Goal: Information Seeking & Learning: Learn about a topic

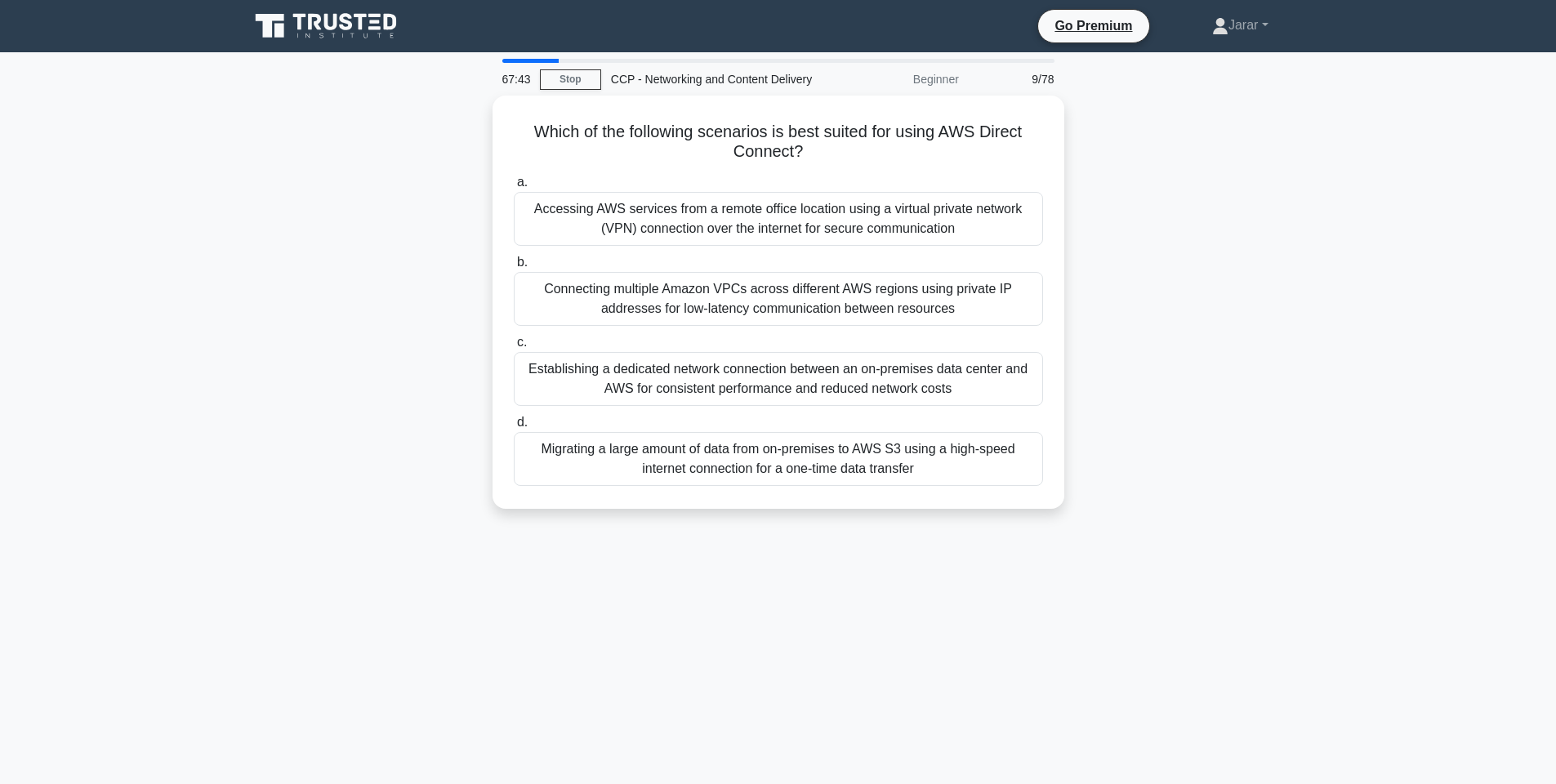
click at [632, 580] on div "67:43 Stop CCP - Networking and Content Delivery Beginner 9/78 Which of the fol…" at bounding box center [778, 467] width 1078 height 816
click at [653, 369] on div "Establishing a dedicated network connection between an on-premises data center …" at bounding box center [779, 374] width 530 height 54
click at [514, 344] on input "c. Establishing a dedicated network connection between an on-premises data cent…" at bounding box center [514, 338] width 0 height 11
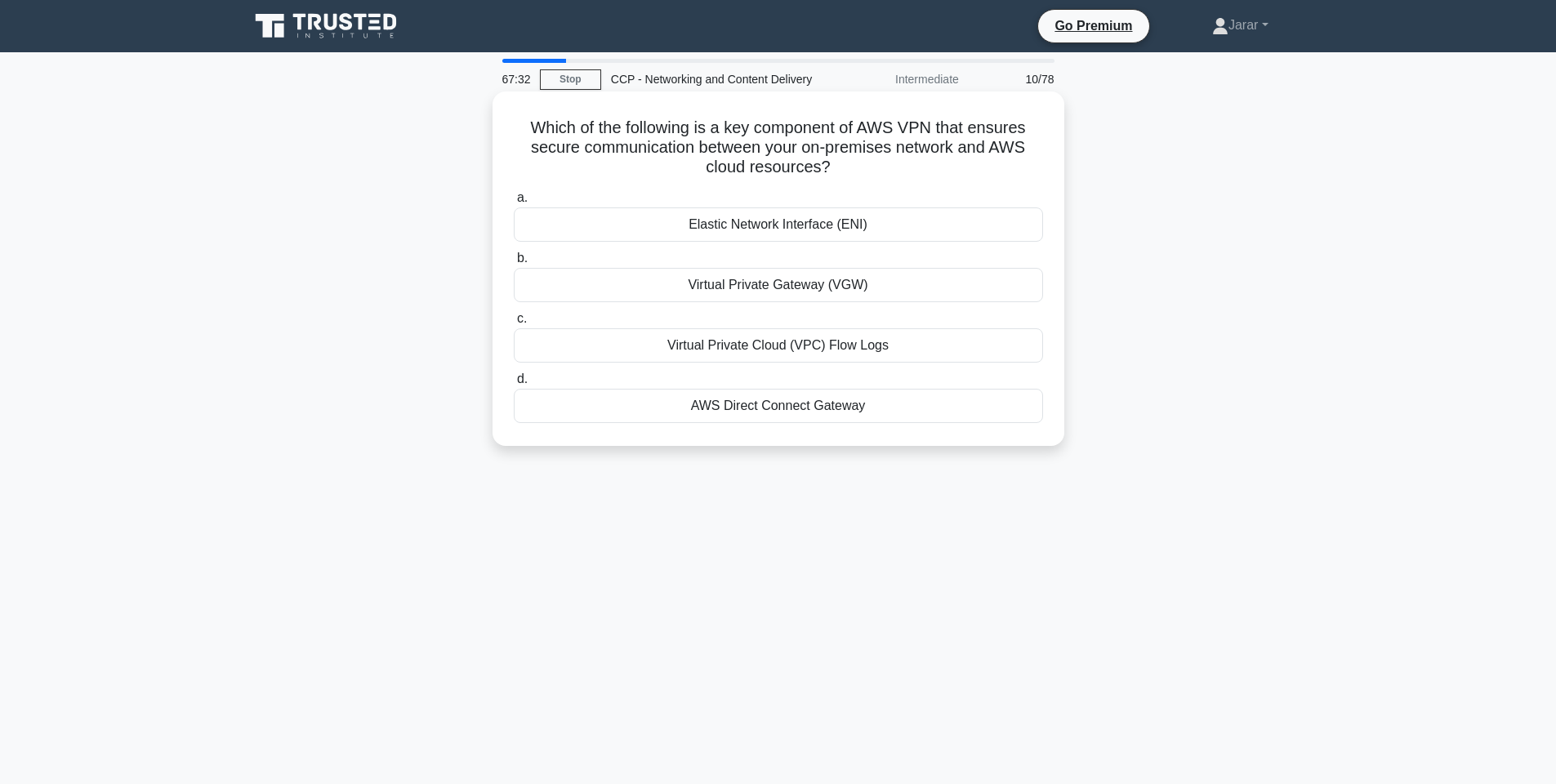
drag, startPoint x: 859, startPoint y: 172, endPoint x: 508, endPoint y: 131, distance: 353.4
click at [508, 131] on div "Which of the following is a key component of AWS VPN that ensures secure commun…" at bounding box center [778, 268] width 558 height 341
click at [317, 177] on div "Which of the following is a key component of AWS VPN that ensures secure commun…" at bounding box center [778, 282] width 1078 height 374
drag, startPoint x: 527, startPoint y: 121, endPoint x: 870, endPoint y: 398, distance: 440.9
click at [870, 398] on div "Which of the following is a key component of AWS VPN that ensures secure commun…" at bounding box center [778, 268] width 558 height 341
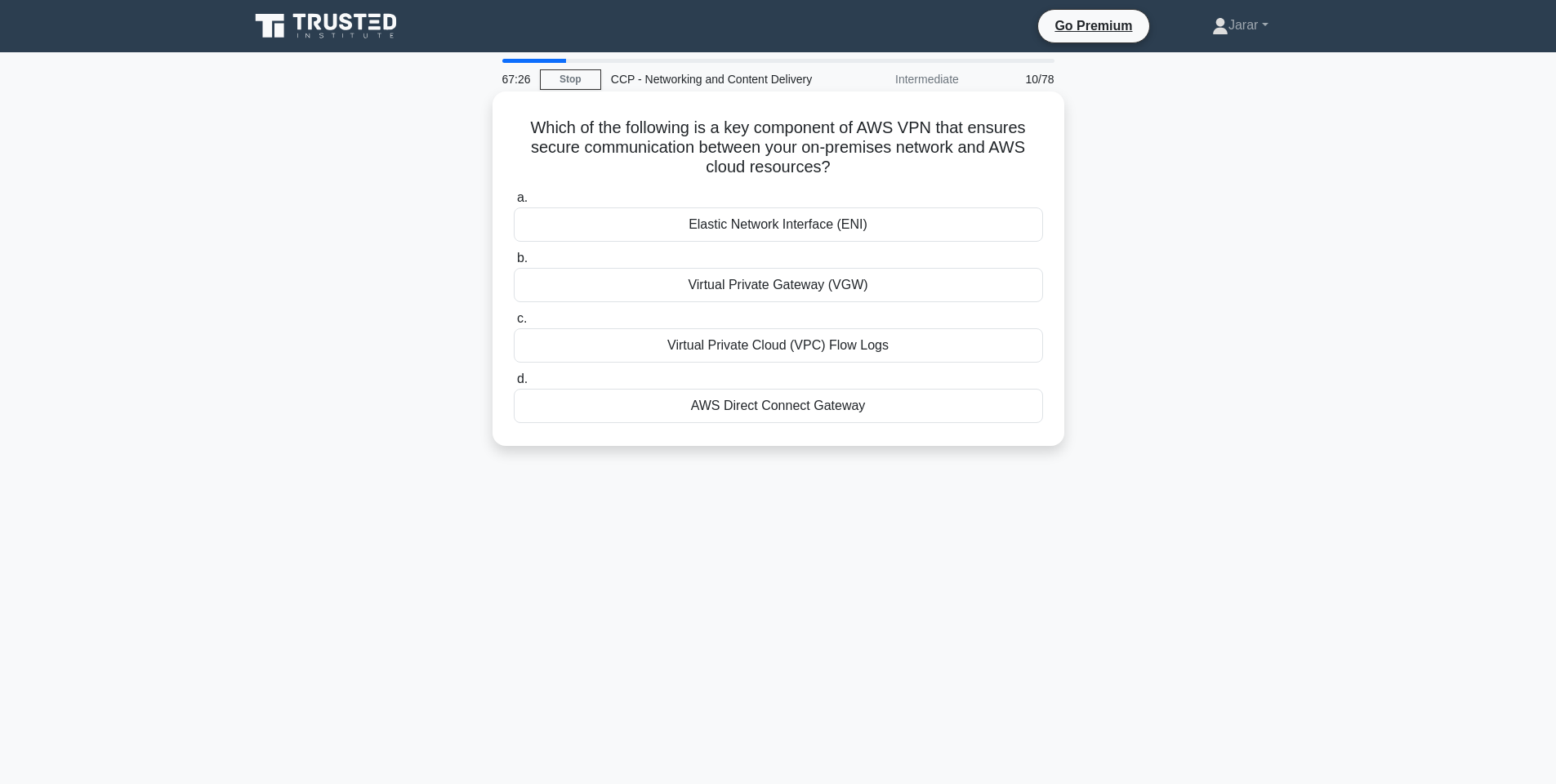
copy div "Which of the following is a key component of AWS VPN that ensures secure commun…"
click at [383, 240] on div "Which of the following is a key component of AWS VPN that ensures secure commun…" at bounding box center [778, 282] width 1078 height 374
click at [682, 296] on div "Virtual Private Gateway (VGW)" at bounding box center [779, 284] width 530 height 34
click at [514, 264] on input "b. Virtual Private Gateway (VGW)" at bounding box center [514, 258] width 0 height 11
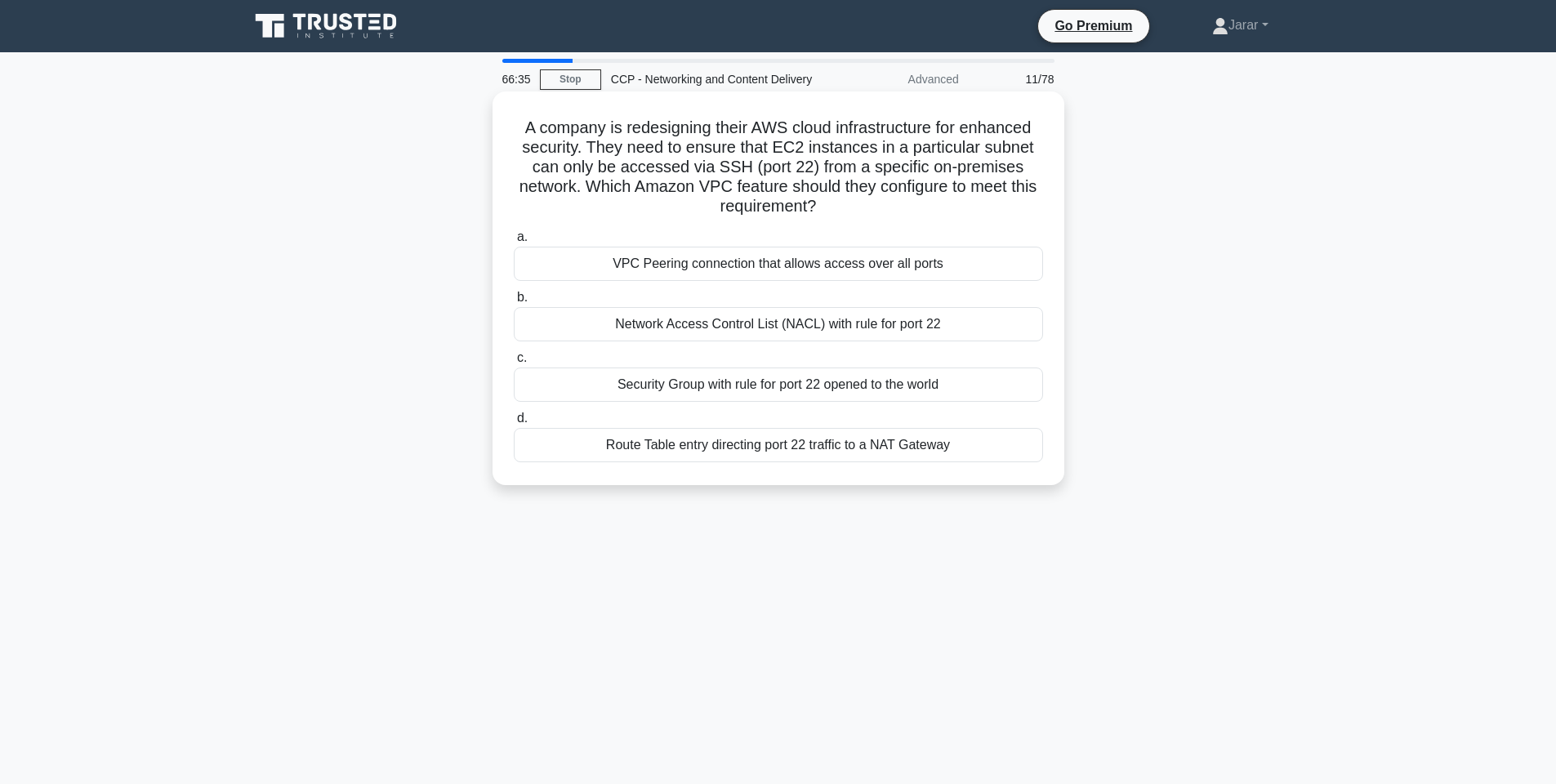
drag, startPoint x: 600, startPoint y: 186, endPoint x: 830, endPoint y: 203, distance: 230.6
click at [830, 203] on h5 "A company is redesigning their AWS cloud infrastructure for enhanced security. …" at bounding box center [778, 167] width 532 height 99
click at [830, 203] on icon ".spinner_0XTQ{transform-origin:center;animation:spinner_y6GP .75s linear infini…" at bounding box center [825, 207] width 19 height 19
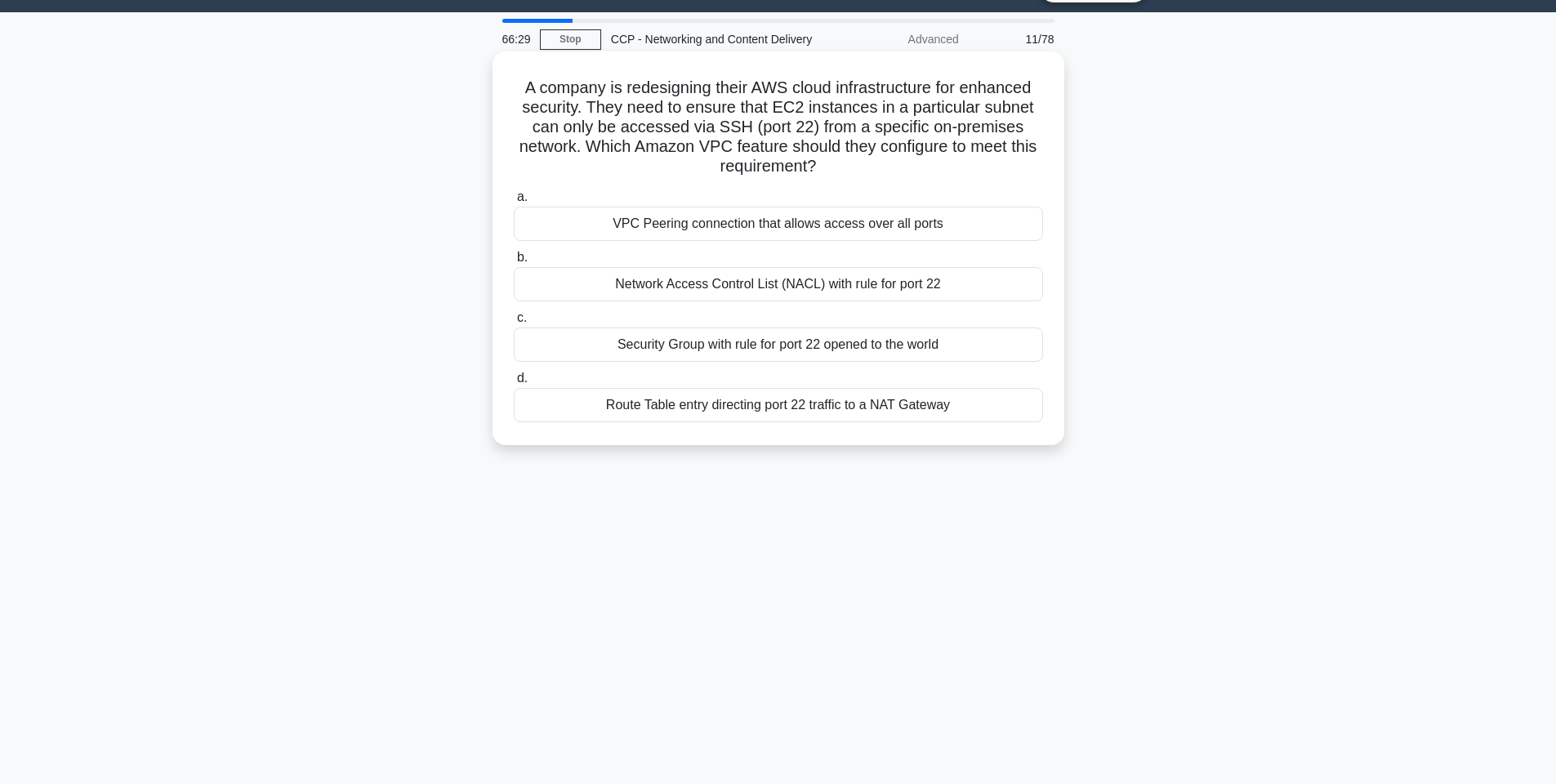
scroll to position [46, 0]
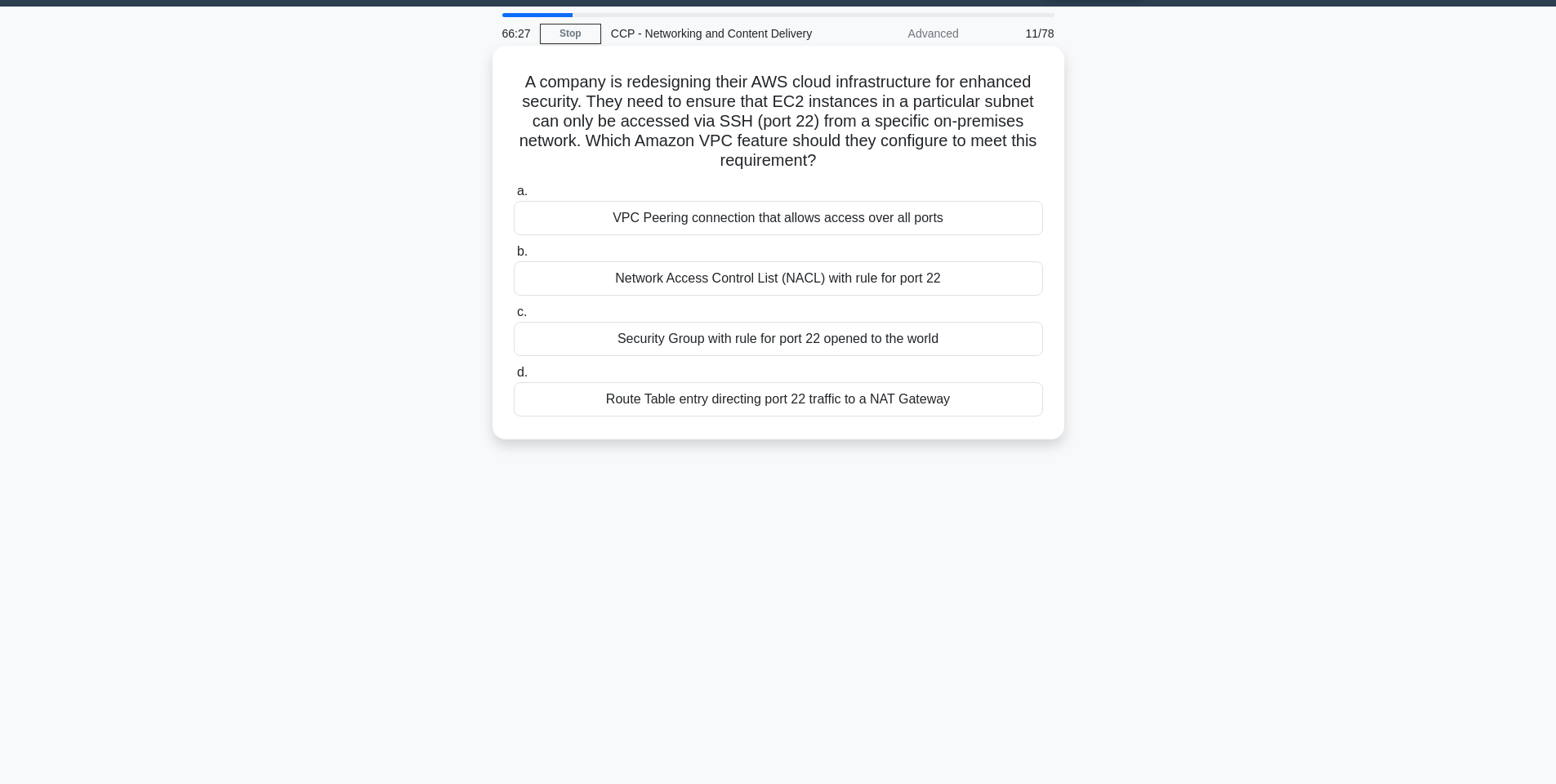
drag, startPoint x: 518, startPoint y: 81, endPoint x: 991, endPoint y: 426, distance: 585.5
click at [991, 426] on div "A company is redesigning their AWS cloud infrastructure for enhanced security. …" at bounding box center [778, 243] width 558 height 381
copy div "A company is redesigning their AWS cloud infrastructure for enhanced security. …"
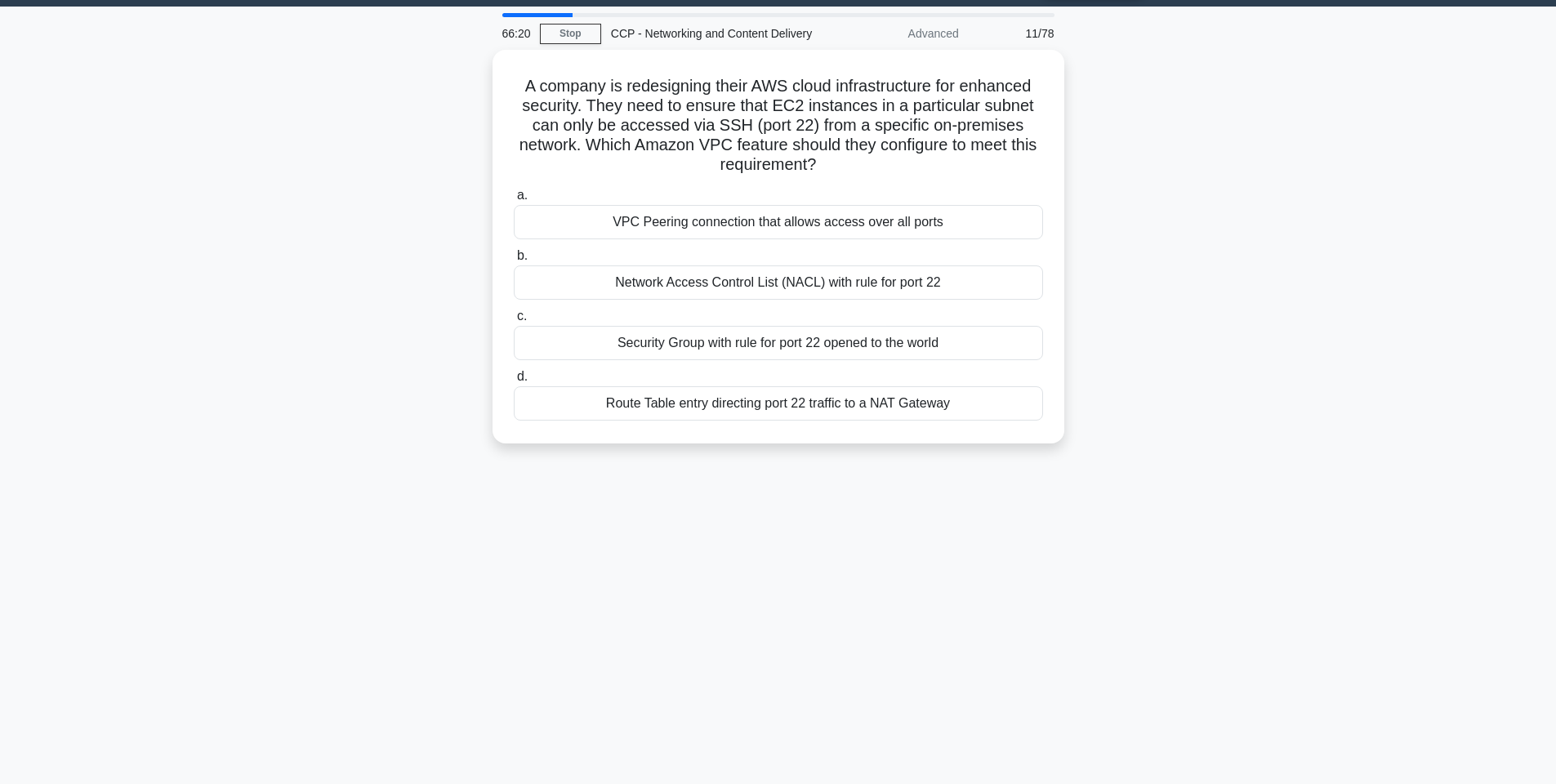
click at [376, 178] on div "A company is redesigning their AWS cloud infrastructure for enhanced security. …" at bounding box center [778, 256] width 1078 height 413
click at [408, 236] on div "A company is redesigning their AWS cloud infrastructure for enhanced security. …" at bounding box center [778, 256] width 1078 height 413
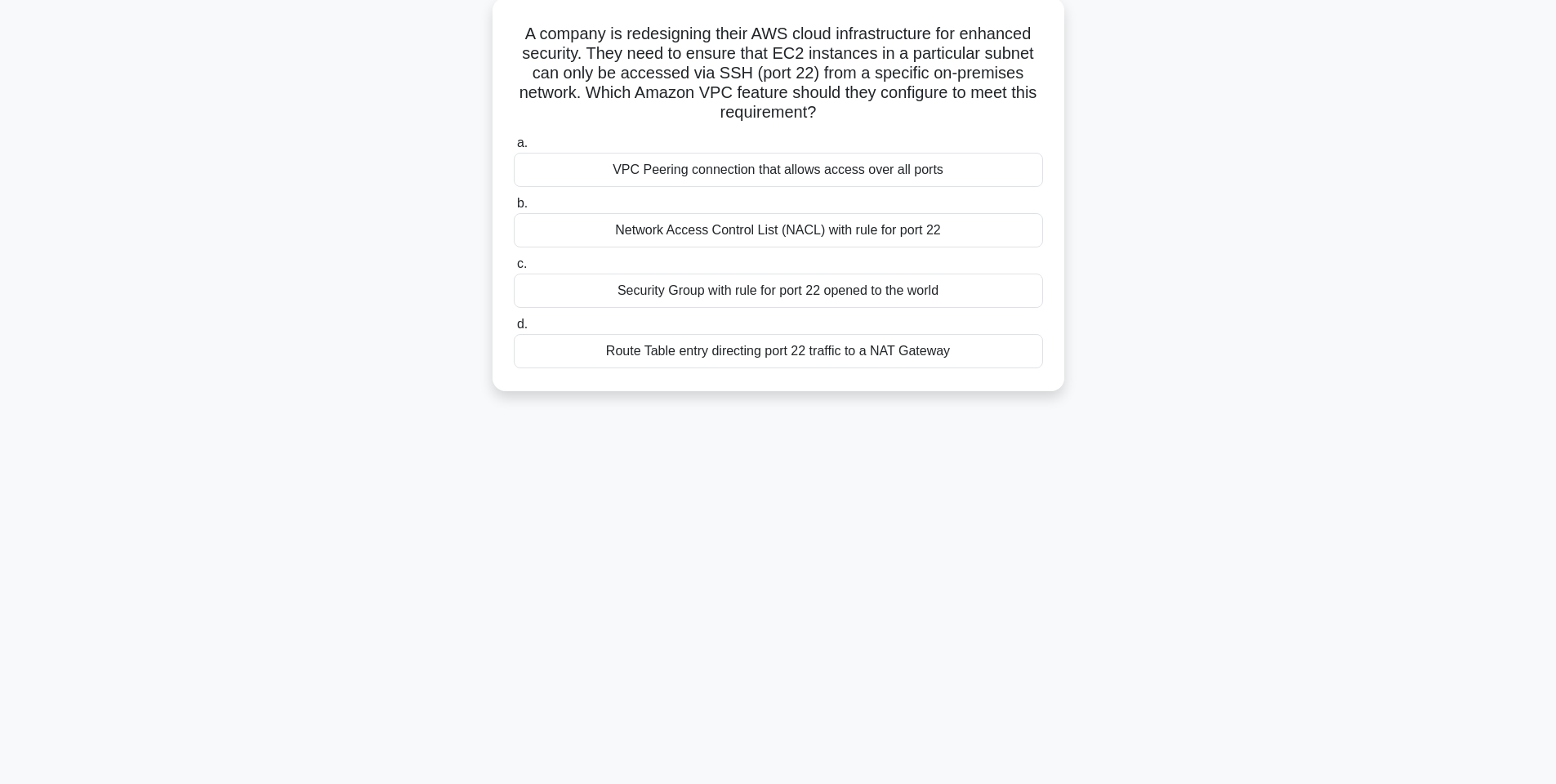
scroll to position [0, 0]
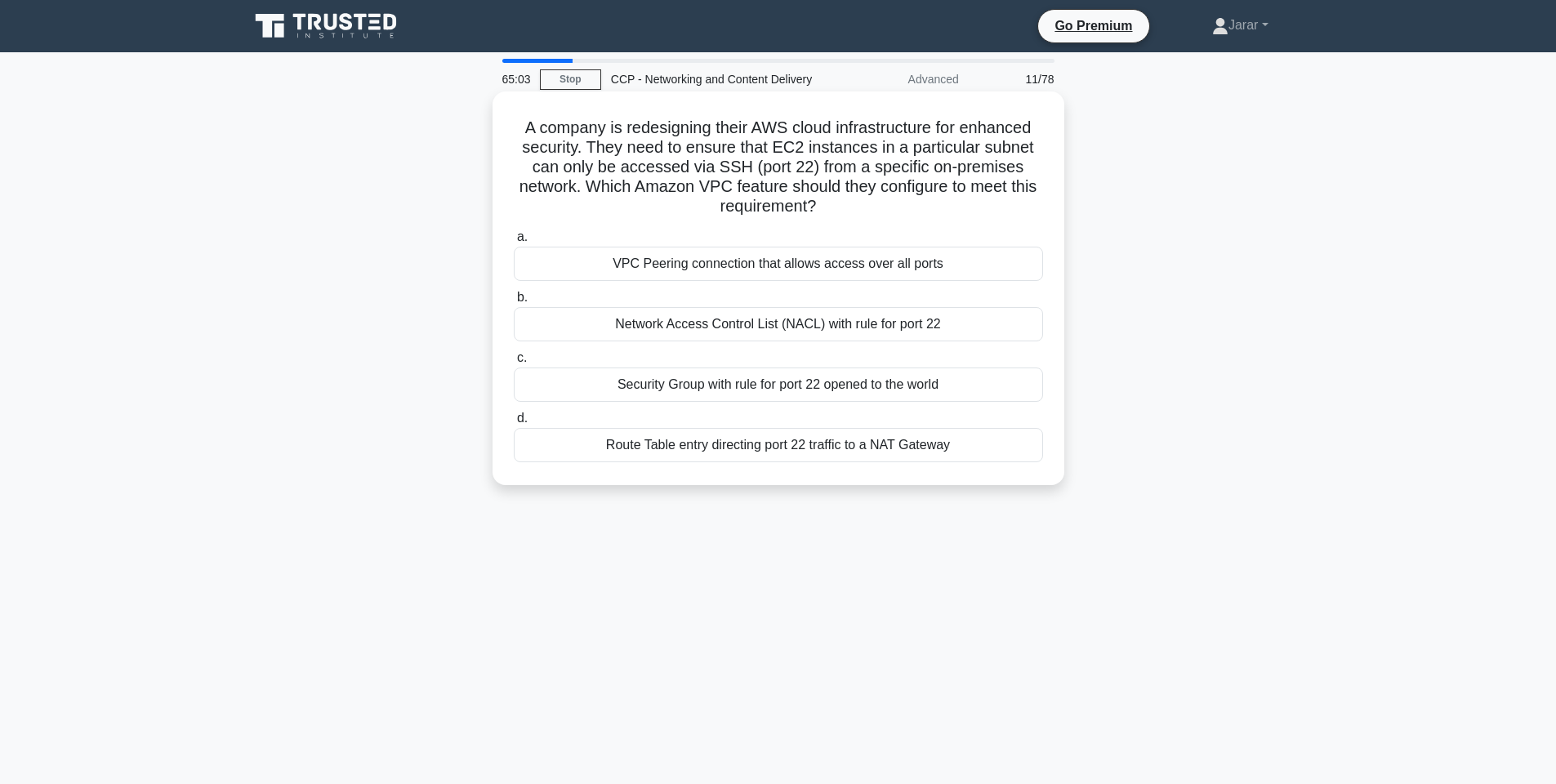
click at [686, 326] on div "Network Access Control List (NACL) with rule for port 22" at bounding box center [779, 324] width 530 height 34
click at [514, 302] on input "b. Network Access Control List (NACL) with rule for port 22" at bounding box center [514, 298] width 0 height 11
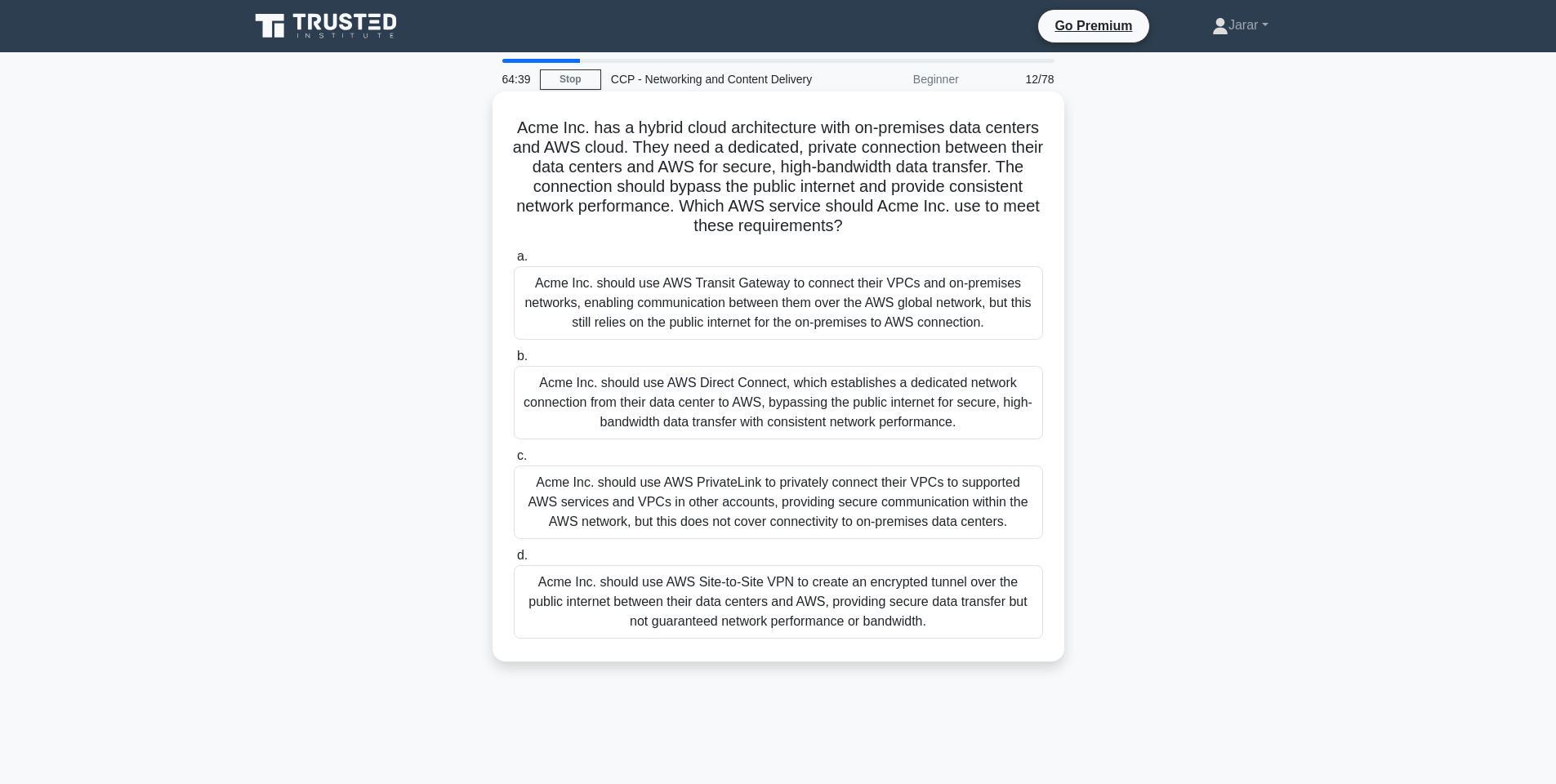
click at [758, 409] on div "Acme Inc. should use AWS Direct Connect, which establishes a dedicated network …" at bounding box center [779, 403] width 530 height 74
click at [514, 361] on input "b. Acme Inc. should use AWS Direct Connect, which establishes a dedicated netwo…" at bounding box center [514, 357] width 0 height 11
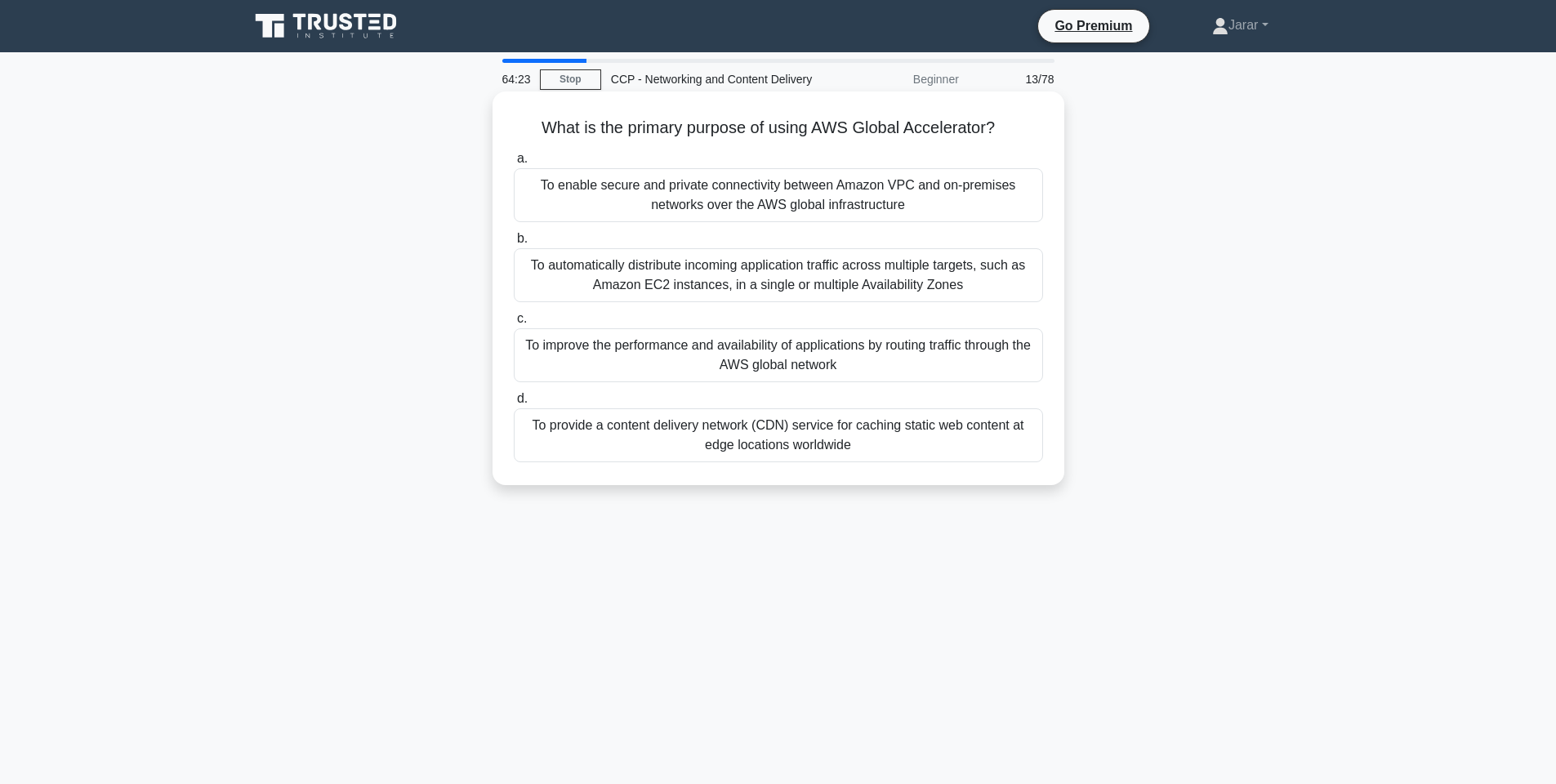
drag, startPoint x: 534, startPoint y: 118, endPoint x: 877, endPoint y: 453, distance: 479.5
click at [877, 453] on div "What is the primary purpose of using AWS Global Accelerator? .spinner_0XTQ{tran…" at bounding box center [778, 289] width 558 height 381
copy div "What is the primary purpose of using AWS Global Accelerator? .spinner_0XTQ{tran…"
click at [309, 390] on div "What is the primary purpose of using AWS Global Accelerator? .spinner_0XTQ{tran…" at bounding box center [778, 301] width 1078 height 413
click at [612, 360] on div "To improve the performance and availability of applications by routing traffic …" at bounding box center [779, 355] width 530 height 54
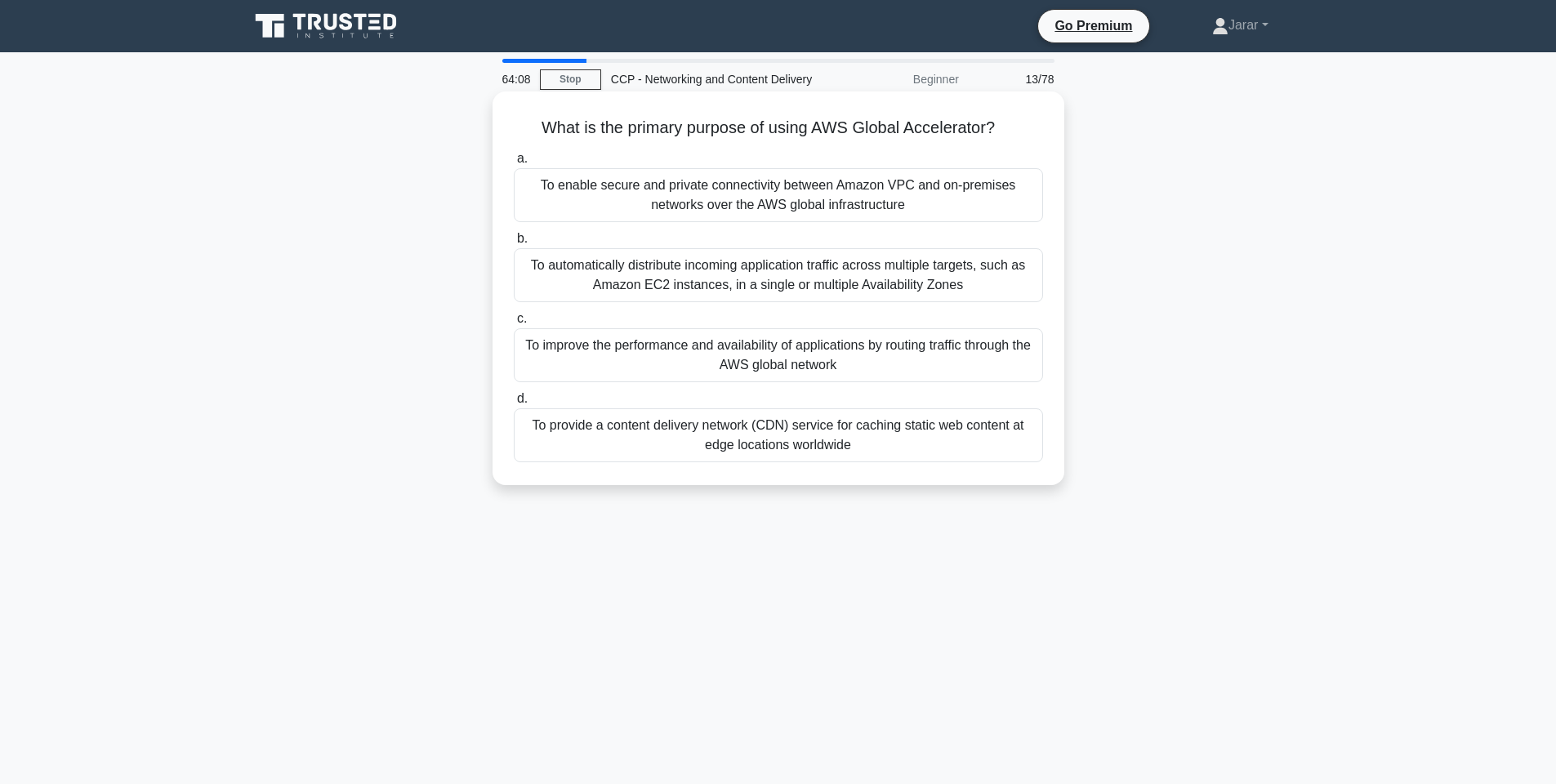
click at [514, 324] on input "c. To improve the performance and availability of applications by routing traff…" at bounding box center [514, 319] width 0 height 11
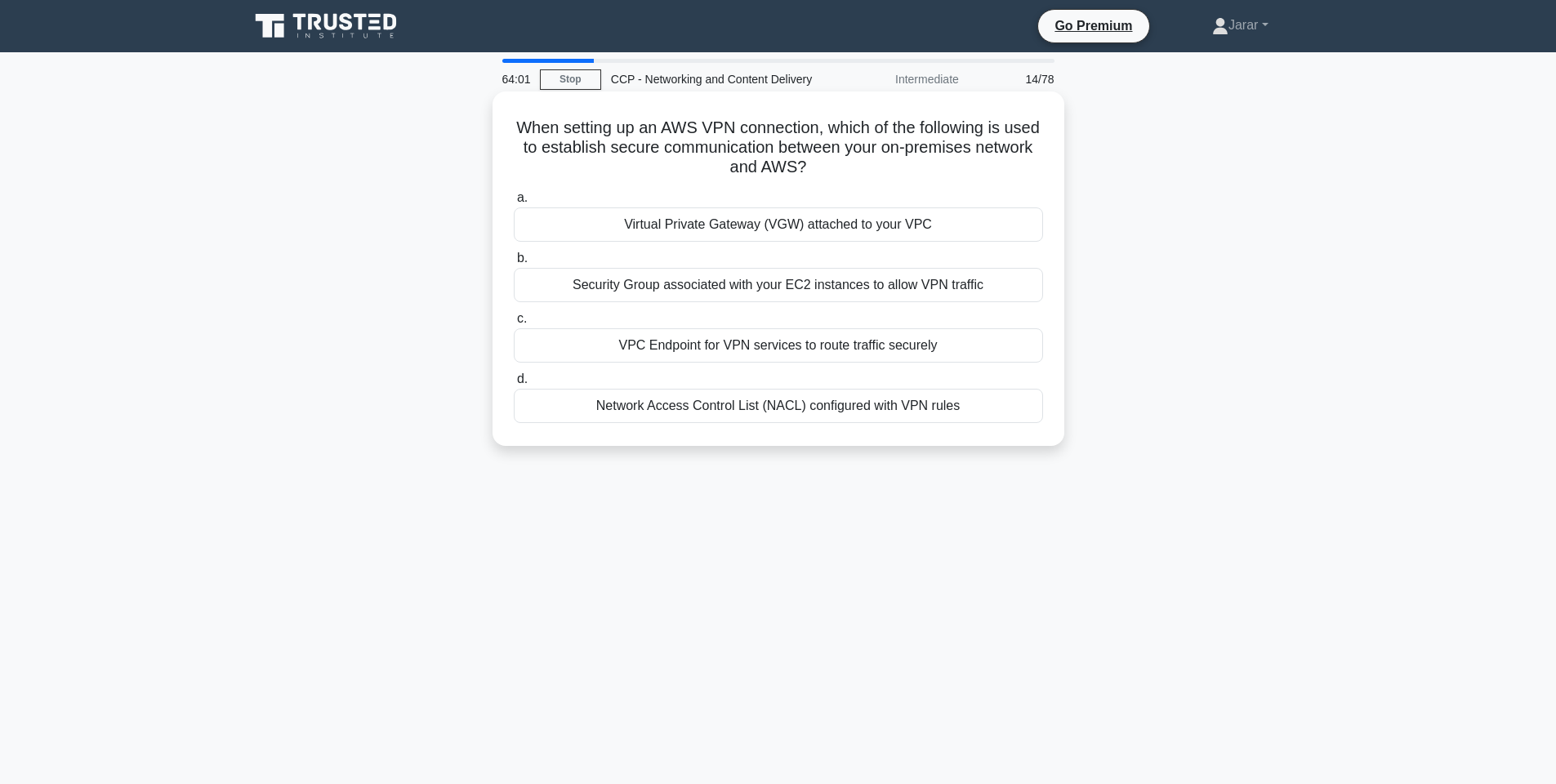
drag, startPoint x: 814, startPoint y: 164, endPoint x: 509, endPoint y: 128, distance: 307.1
click at [509, 128] on div "When setting up an AWS VPN connection, which of the following is used to establ…" at bounding box center [778, 268] width 558 height 341
click at [379, 179] on div "When setting up an AWS VPN connection, which of the following is used to establ…" at bounding box center [778, 282] width 1078 height 374
drag, startPoint x: 500, startPoint y: 129, endPoint x: 978, endPoint y: 404, distance: 551.5
click at [978, 404] on div "When setting up an AWS VPN connection, which of the following is used to establ…" at bounding box center [778, 268] width 558 height 341
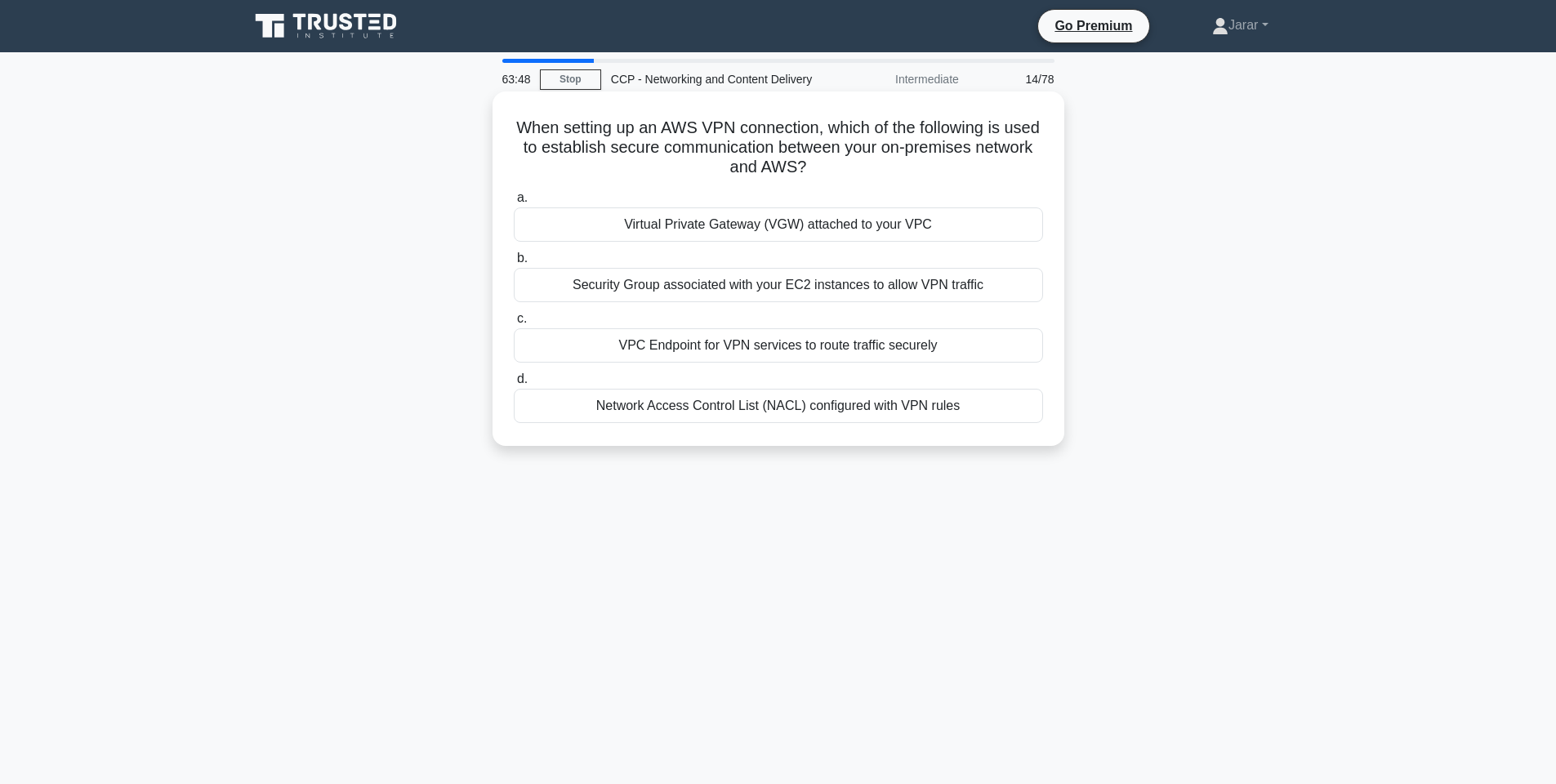
copy div "When setting up an AWS VPN connection, which of the following is used to establ…"
click at [346, 250] on div "When setting up an AWS VPN connection, which of the following is used to establ…" at bounding box center [778, 282] width 1078 height 374
click at [680, 228] on div "Virtual Private Gateway (VGW) attached to your VPC" at bounding box center [779, 224] width 530 height 34
click at [514, 203] on input "a. Virtual Private Gateway (VGW) attached to your VPC" at bounding box center [514, 199] width 0 height 11
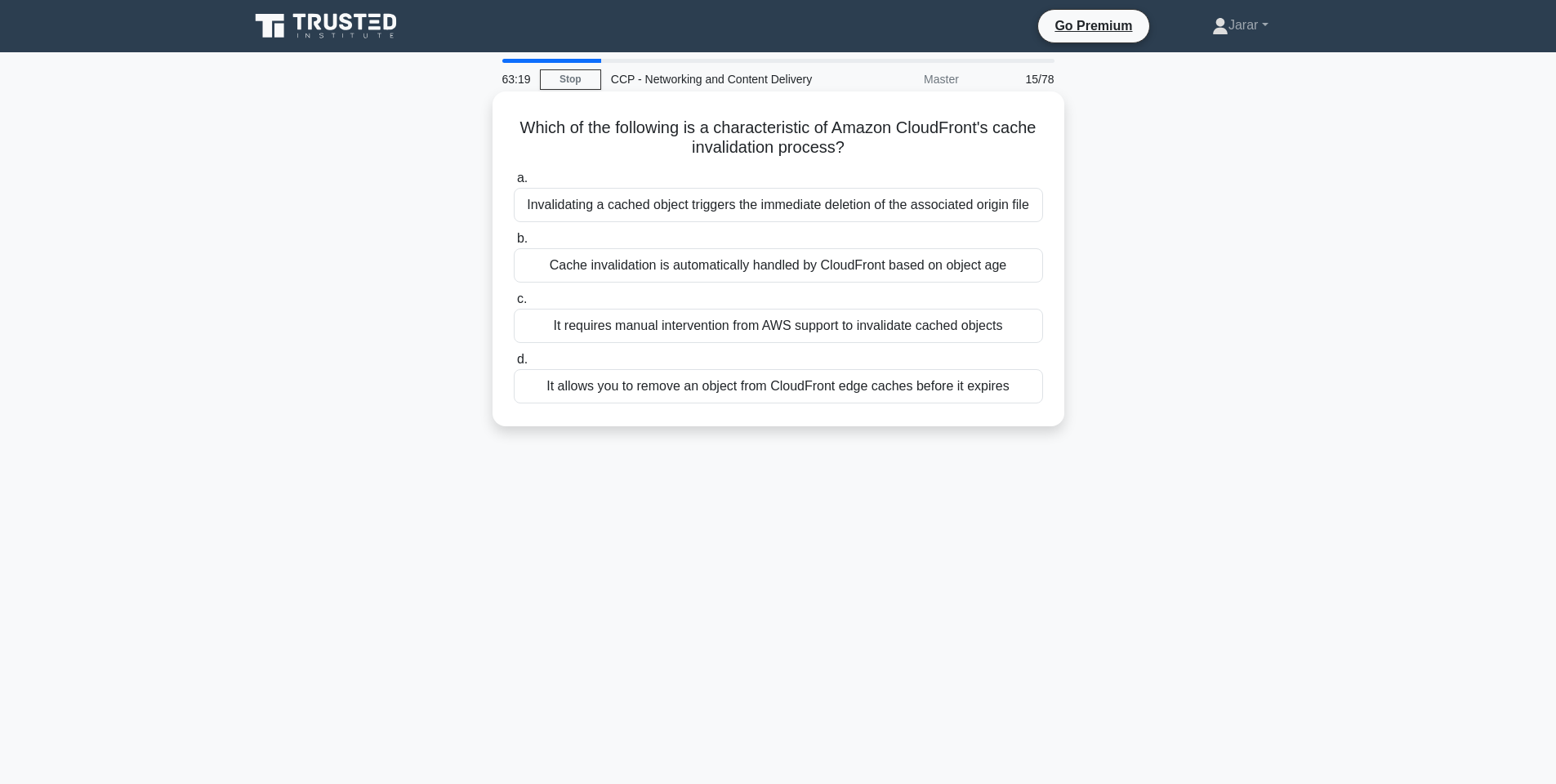
drag, startPoint x: 520, startPoint y: 126, endPoint x: 1035, endPoint y: 408, distance: 587.2
click at [1035, 408] on div "Which of the following is a characteristic of Amazon CloudFront's cache invalid…" at bounding box center [778, 259] width 558 height 322
copy div "Which of the following is a characteristic of Amazon CloudFront's cache invalid…"
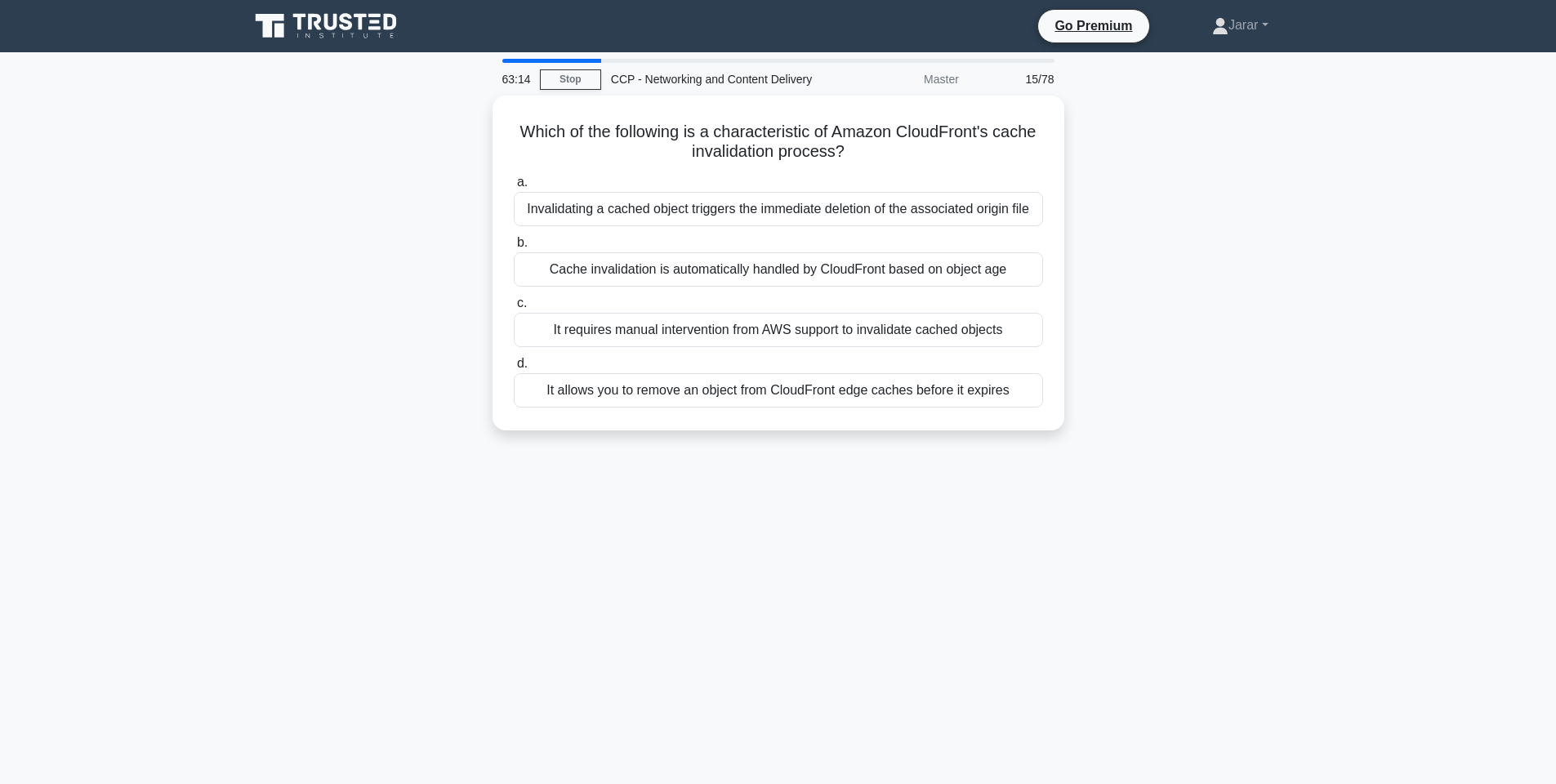
click at [361, 181] on div "Which of the following is a characteristic of Amazon CloudFront's cache invalid…" at bounding box center [778, 272] width 1078 height 354
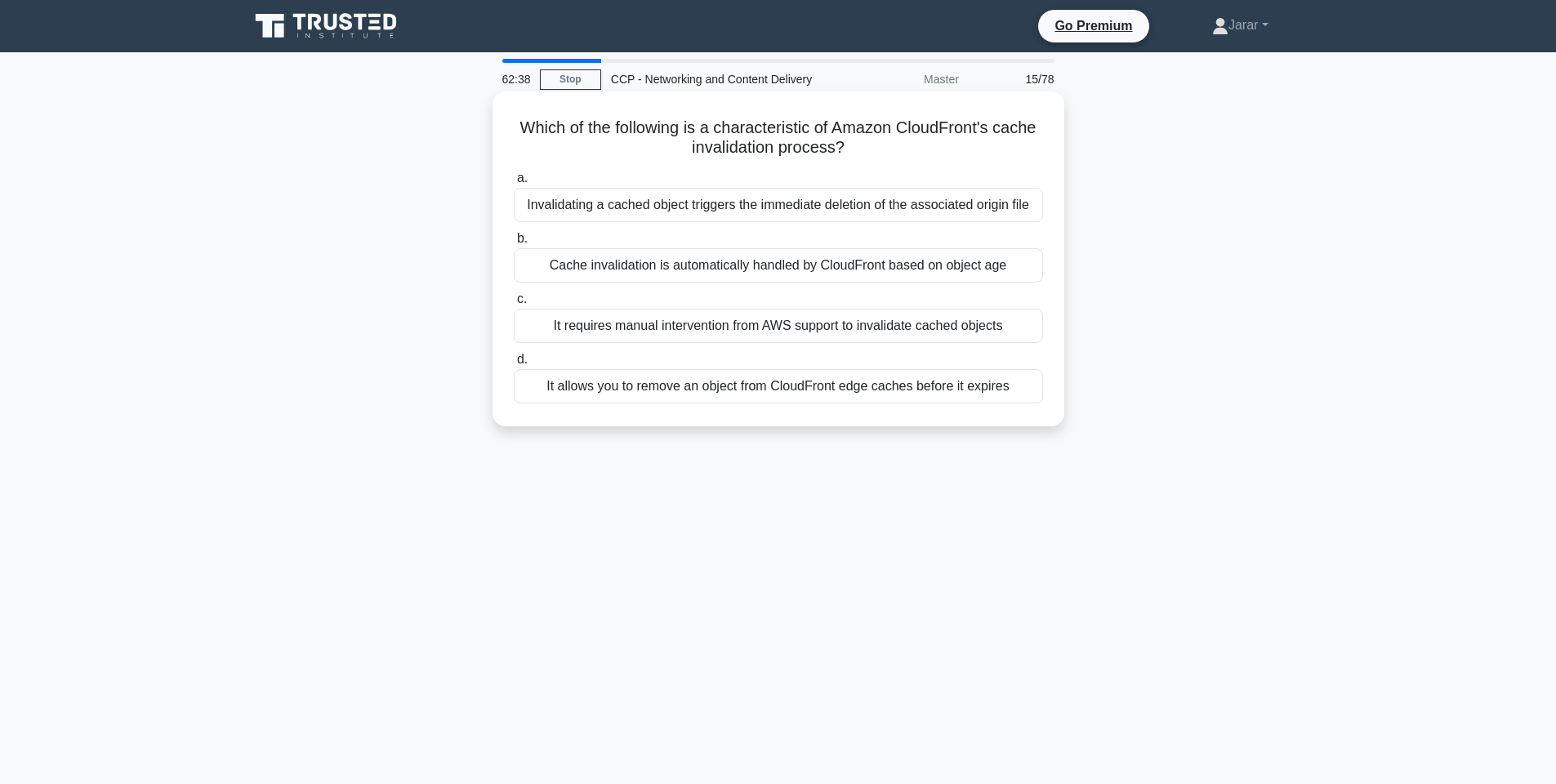
click at [673, 388] on div "It allows you to remove an object from CloudFront edge caches before it expires" at bounding box center [779, 385] width 530 height 34
click at [514, 365] on input "d. It allows you to remove an object from CloudFront edge caches before it expi…" at bounding box center [514, 359] width 0 height 11
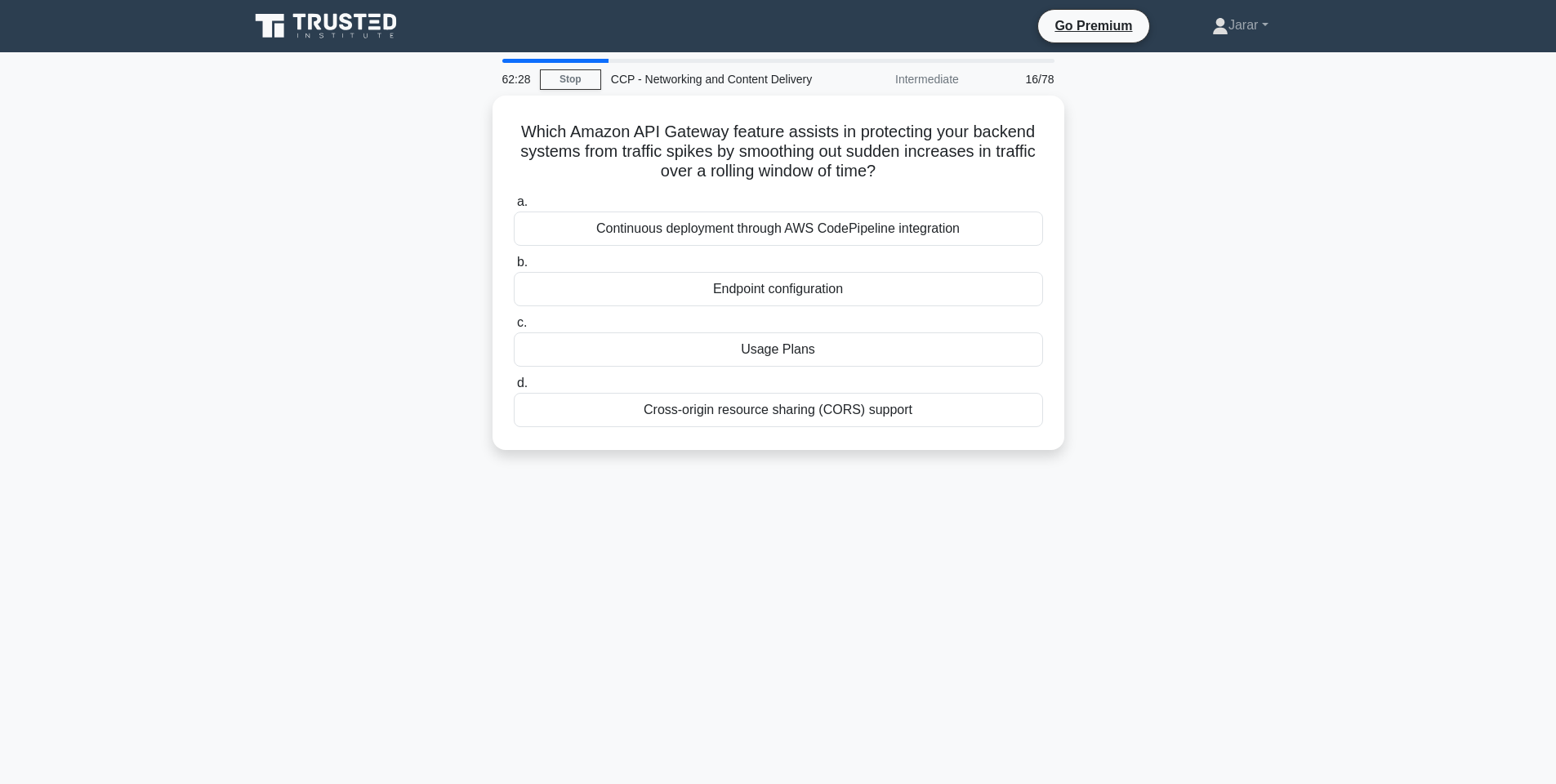
drag, startPoint x: 513, startPoint y: 119, endPoint x: 1049, endPoint y: 451, distance: 630.5
click at [1049, 451] on div "Which Amazon API Gateway feature assists in protecting your backend systems fro…" at bounding box center [778, 282] width 1078 height 374
copy div "Which Amazon API Gateway feature assists in protecting your backend systems fro…"
click at [326, 346] on div "Which Amazon API Gateway feature assists in protecting your backend systems fro…" at bounding box center [778, 282] width 1078 height 374
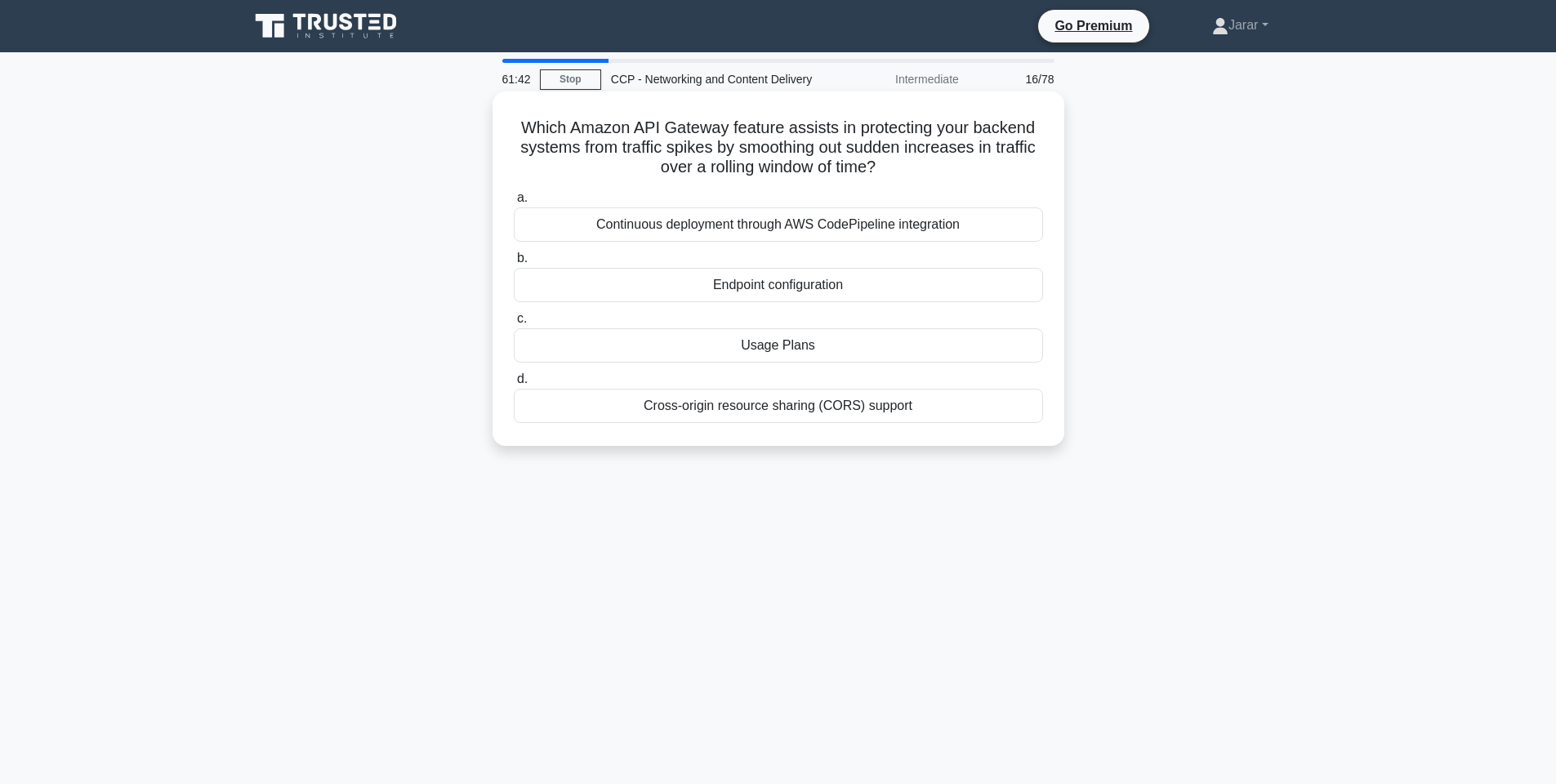
click at [674, 358] on div "Usage Plans" at bounding box center [779, 345] width 530 height 34
click at [514, 324] on input "c. Usage Plans" at bounding box center [514, 319] width 0 height 11
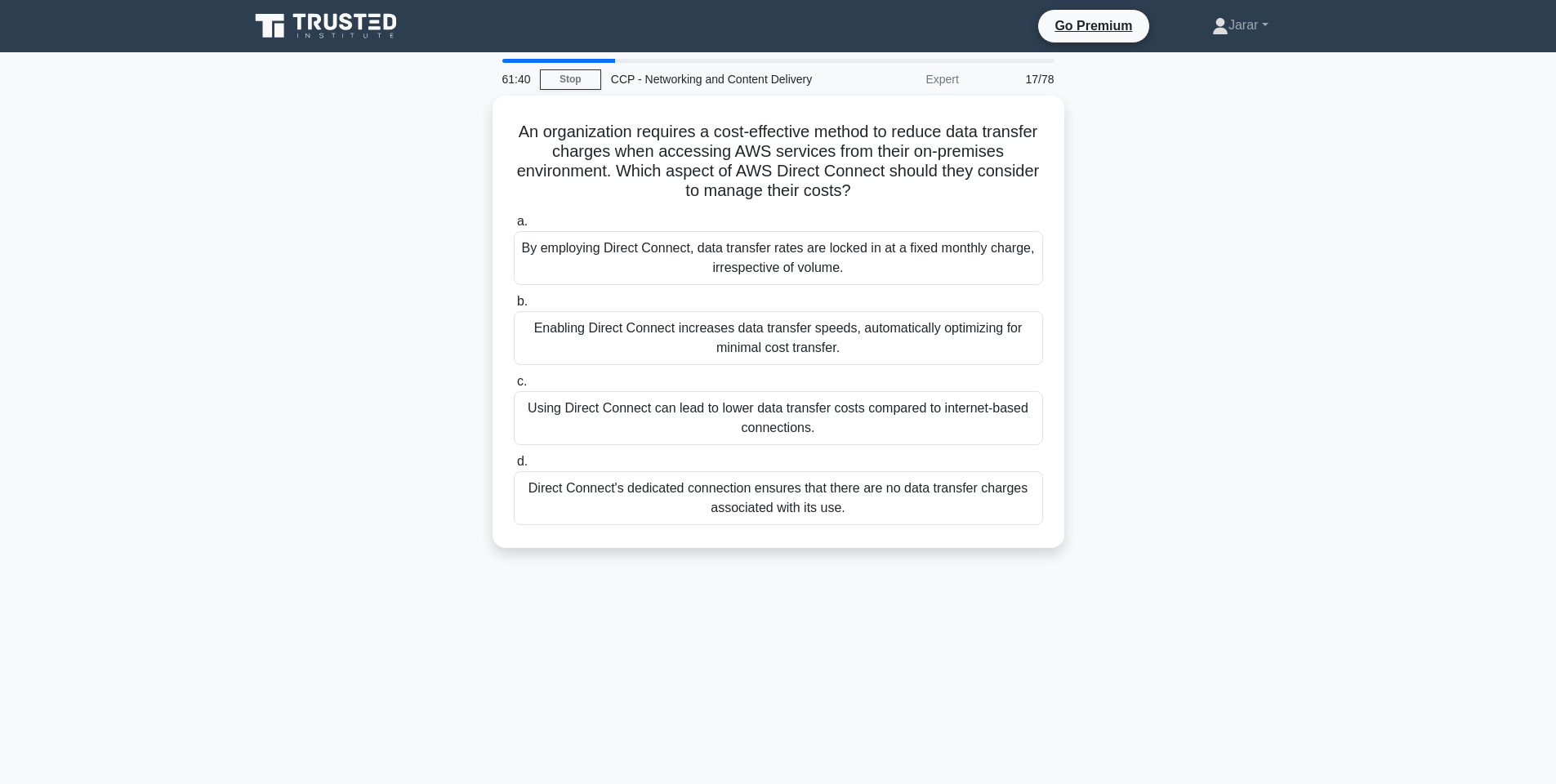
drag, startPoint x: 518, startPoint y: 119, endPoint x: 957, endPoint y: 561, distance: 623.0
click at [957, 561] on div "An organization requires a cost-effective method to reduce data transfer charge…" at bounding box center [778, 331] width 1078 height 472
drag, startPoint x: 511, startPoint y: 125, endPoint x: 925, endPoint y: 603, distance: 632.4
click at [925, 603] on div "61:27 Stop CCP - Networking and Content Delivery Expert 17/78 An organization r…" at bounding box center [778, 467] width 1078 height 816
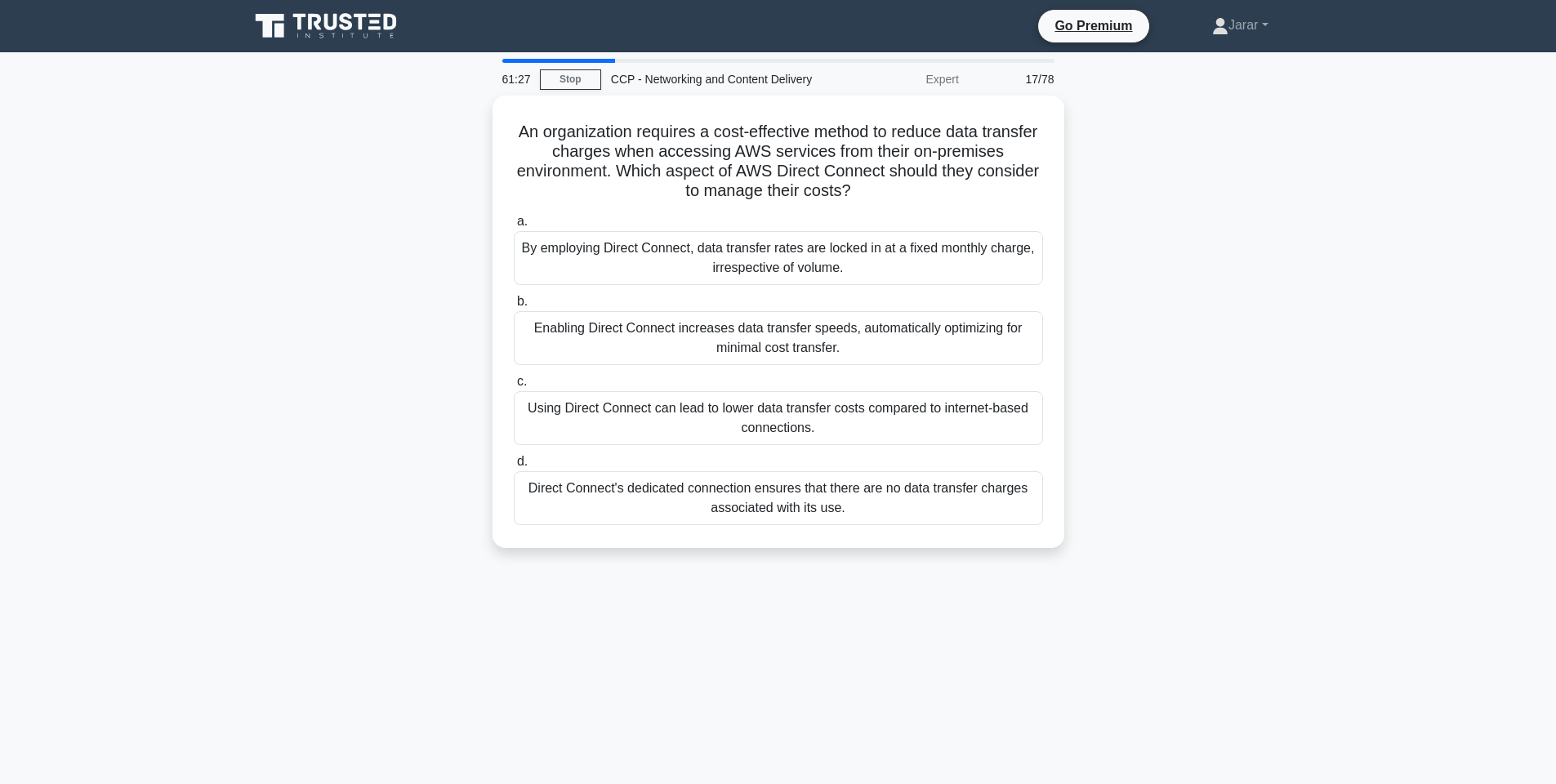
copy div "An organization requires a cost-effective method to reduce data transfer charge…"
click at [406, 332] on div "An organization requires a cost-effective method to reduce data transfer charge…" at bounding box center [778, 331] width 1078 height 472
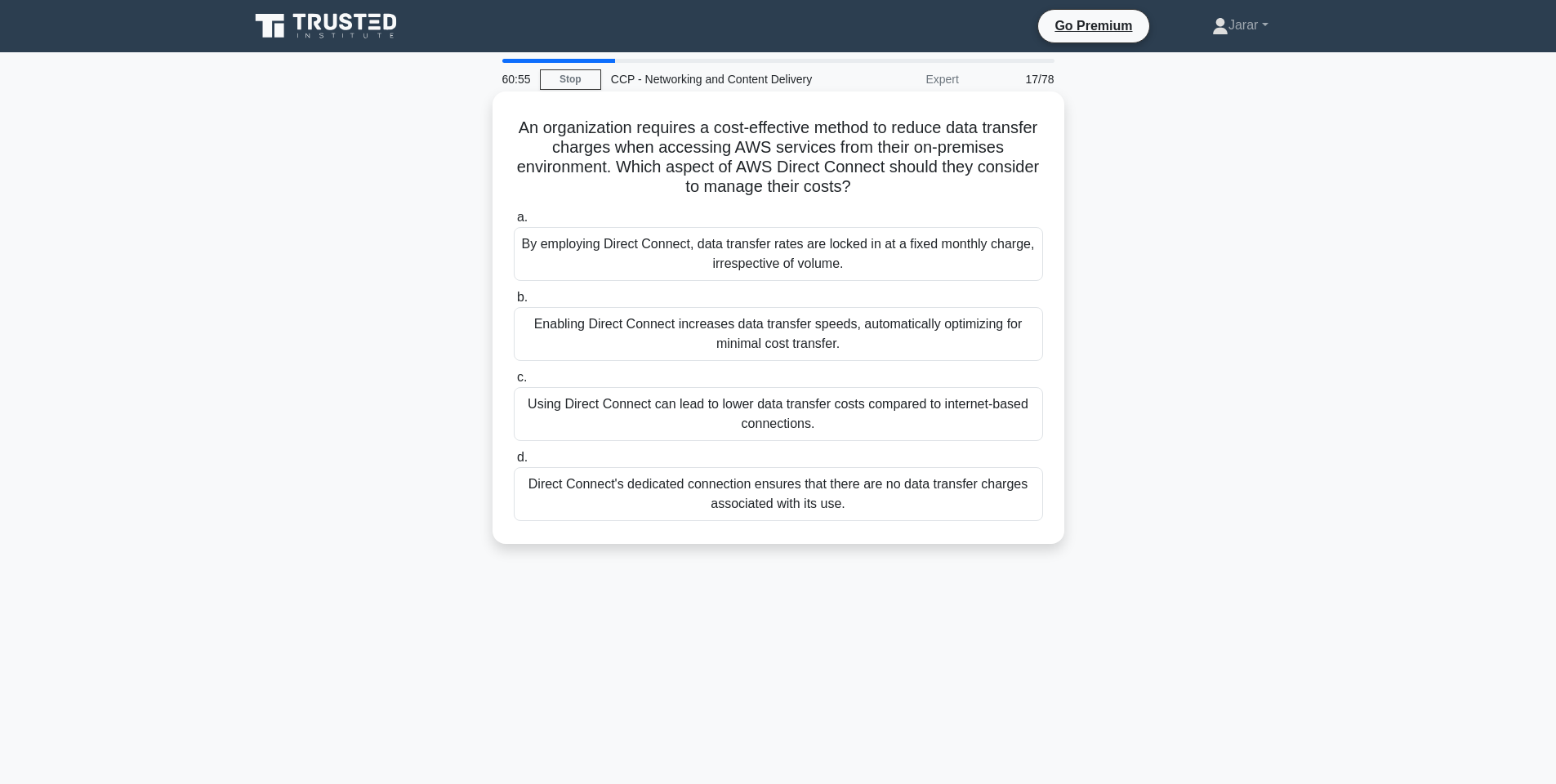
click at [603, 406] on div "Using Direct Connect can lead to lower data transfer costs compared to internet…" at bounding box center [779, 414] width 530 height 54
click at [514, 383] on input "c. Using Direct Connect can lead to lower data transfer costs compared to inter…" at bounding box center [514, 378] width 0 height 11
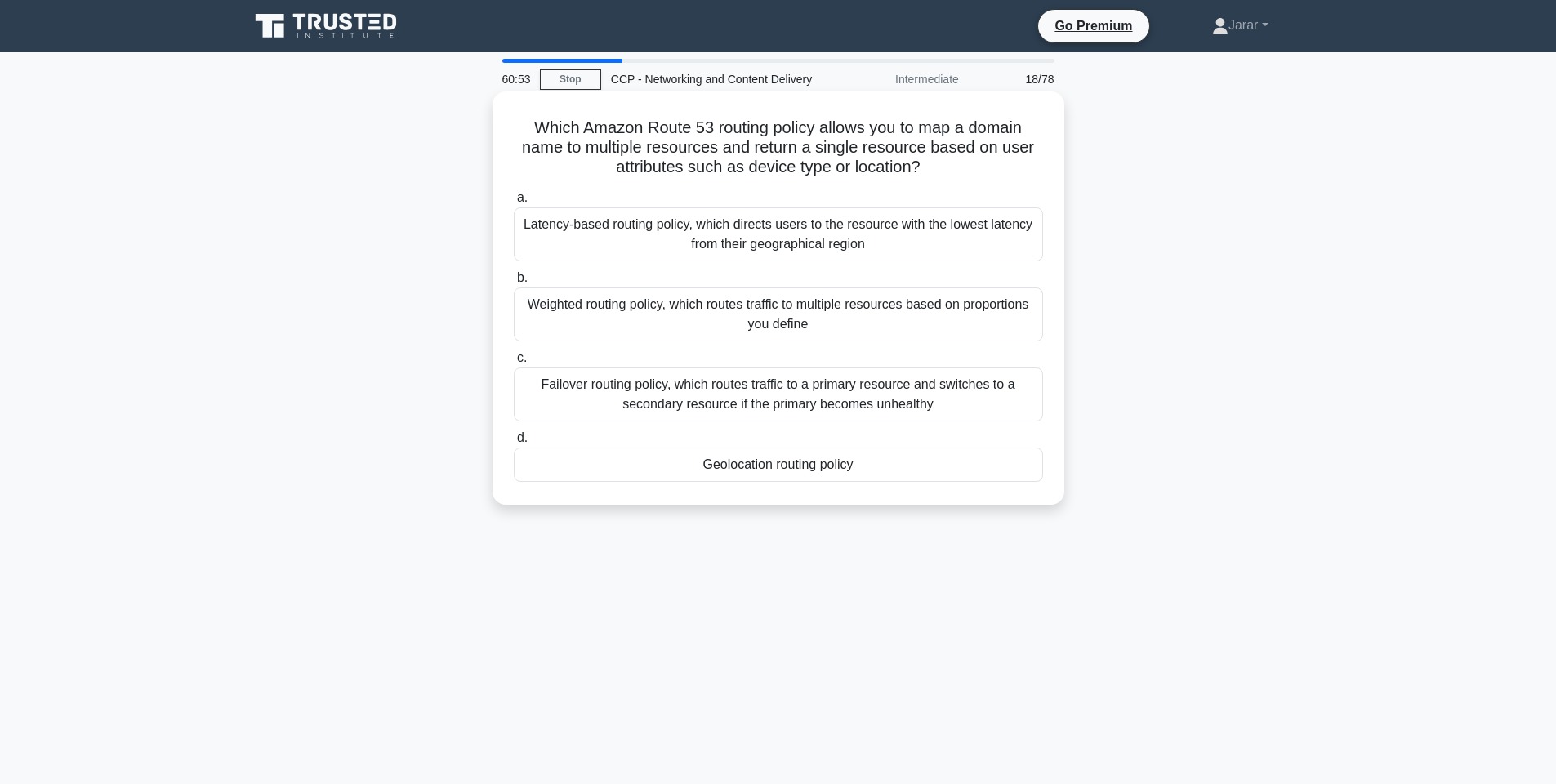
drag, startPoint x: 527, startPoint y: 111, endPoint x: 887, endPoint y: 468, distance: 507.0
click at [887, 468] on div "Which Amazon Route 53 routing policy allows you to map a domain name to multipl…" at bounding box center [778, 298] width 558 height 400
copy div "Which Amazon Route 53 routing policy allows you to map a domain name to multipl…"
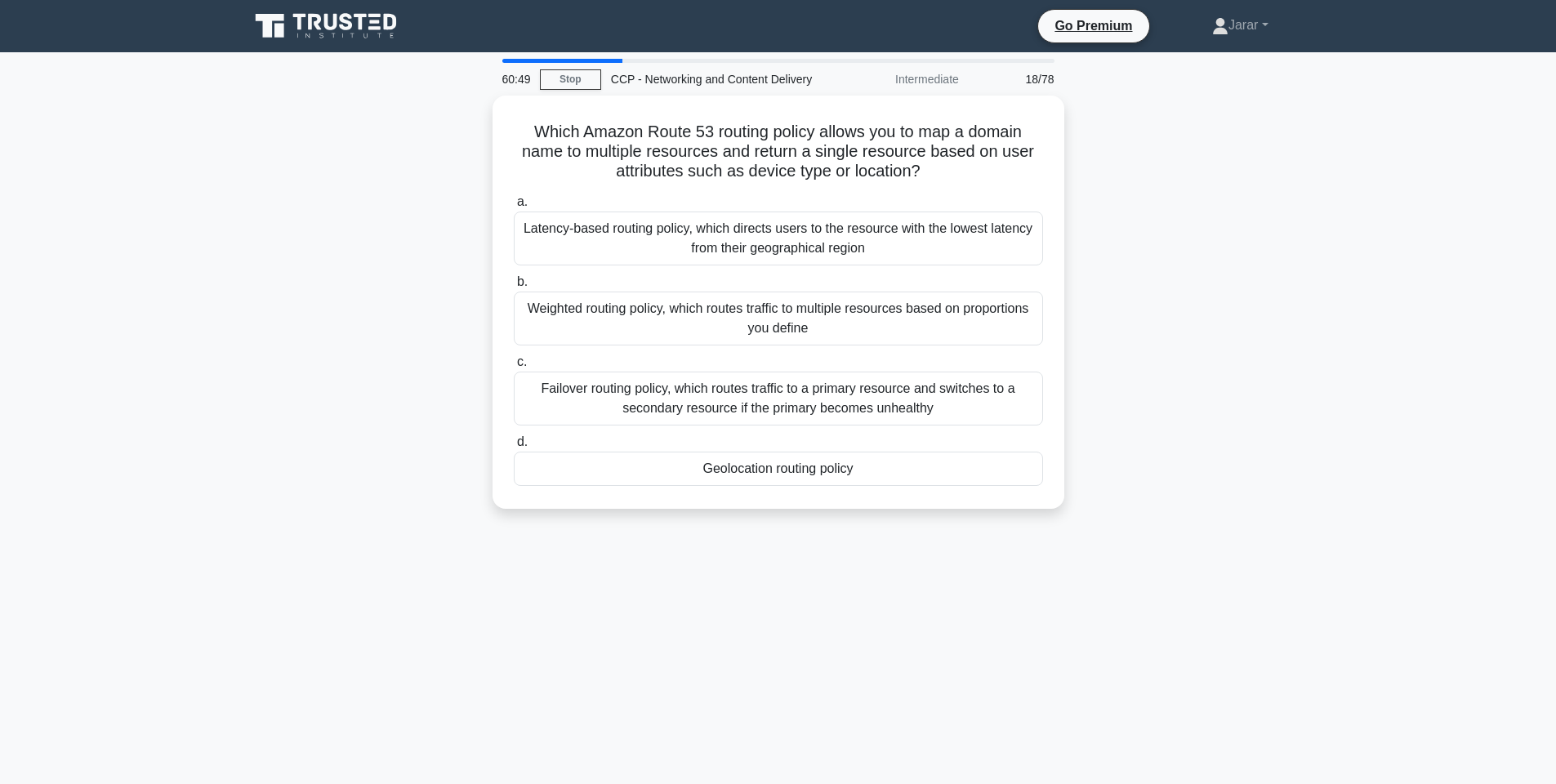
click at [393, 278] on div "Which Amazon Route 53 routing policy allows you to map a domain name to multipl…" at bounding box center [778, 312] width 1078 height 433
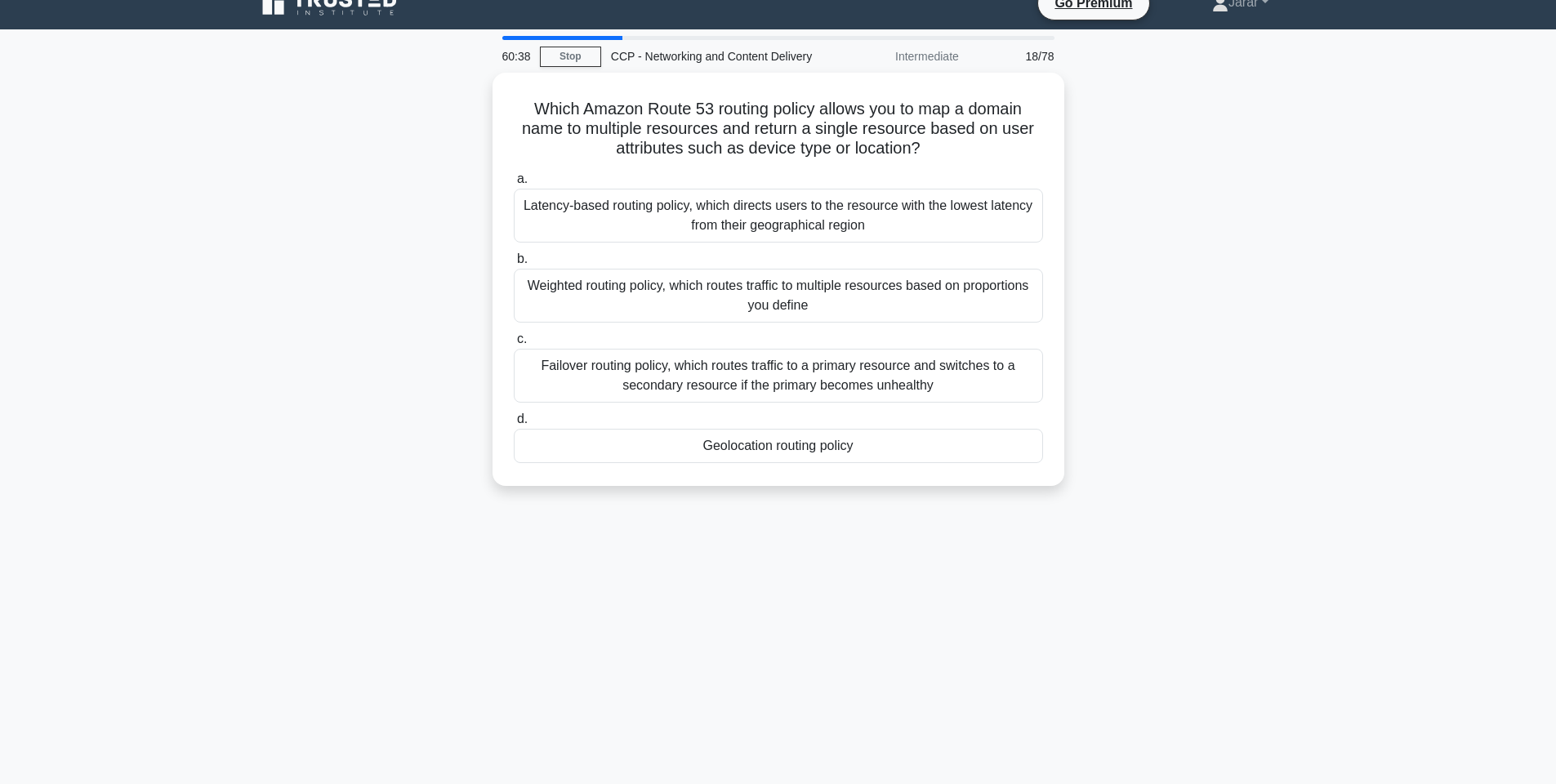
scroll to position [20, 0]
